Goal: Find contact information: Find contact information

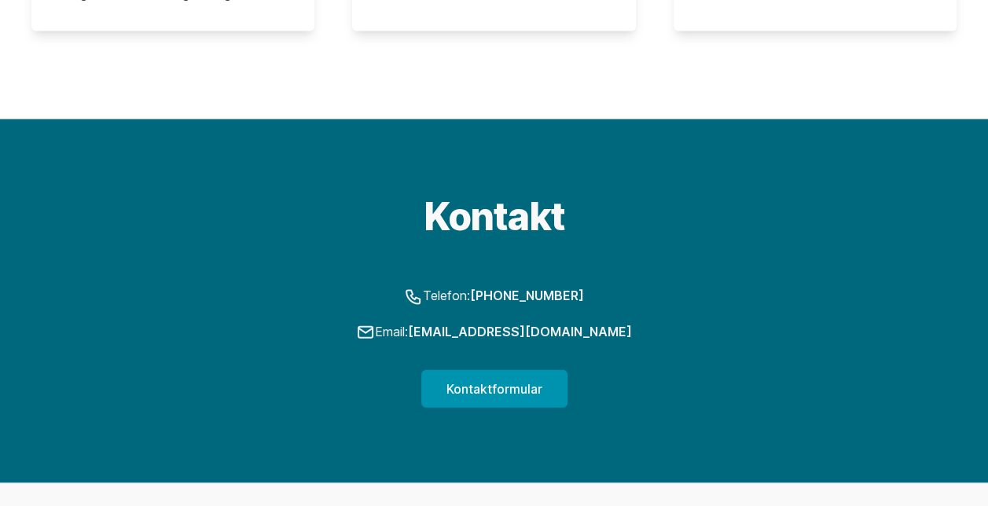
scroll to position [1618, 0]
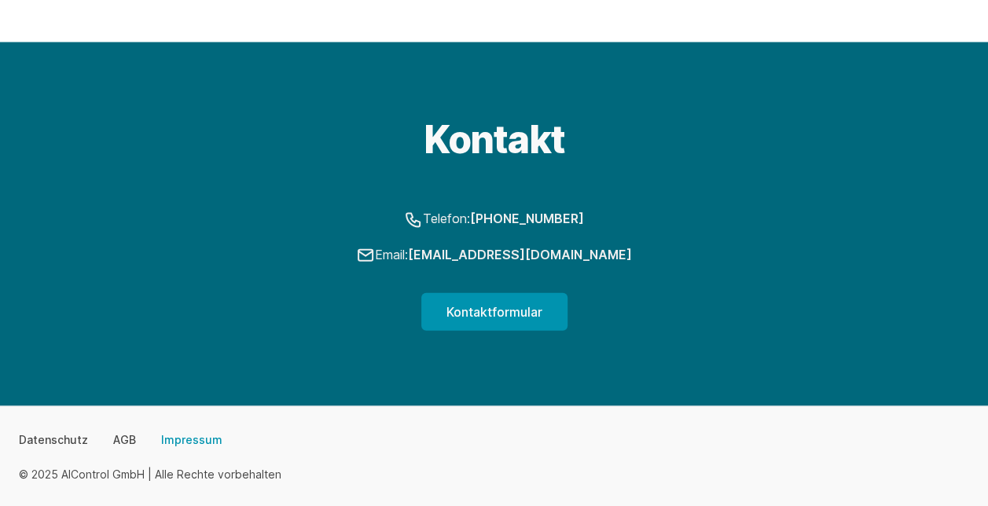
click at [175, 432] on link "Impressum" at bounding box center [191, 440] width 61 height 16
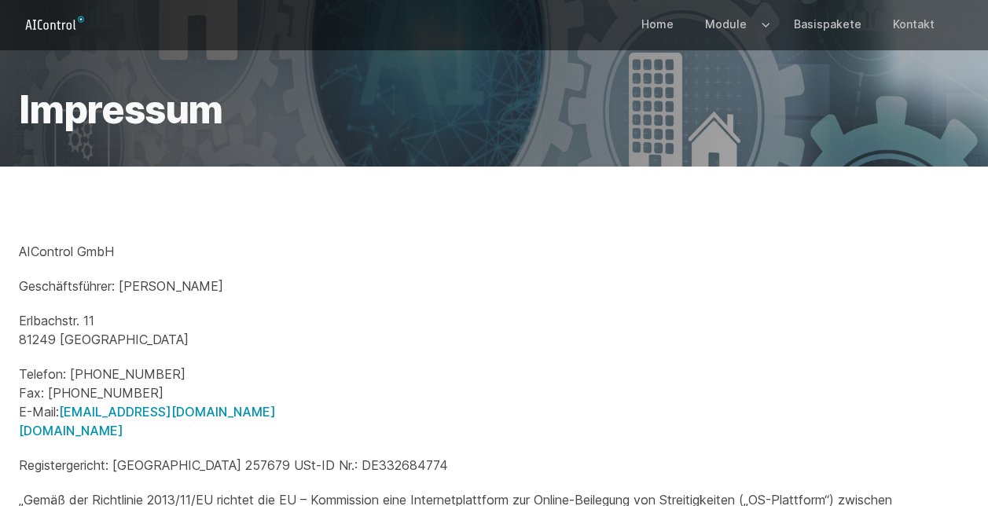
drag, startPoint x: 226, startPoint y: 289, endPoint x: 123, endPoint y: 289, distance: 103.8
click at [123, 289] on p "Geschäftsführer: [PERSON_NAME]" at bounding box center [494, 286] width 951 height 19
copy p "[PERSON_NAME]"
